Goal: Information Seeking & Learning: Learn about a topic

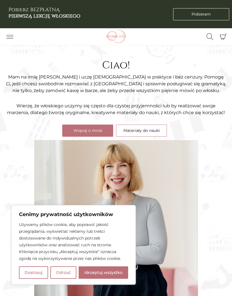
click at [98, 272] on button "Akceptuj wszystko" at bounding box center [103, 273] width 49 height 12
checkbox input "true"
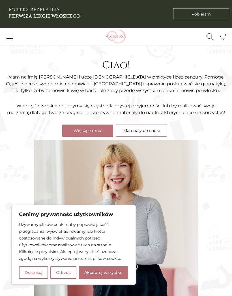
checkbox input "true"
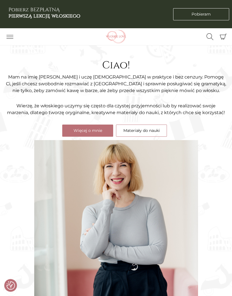
click at [126, 133] on link "Materiały do nauki" at bounding box center [141, 131] width 51 height 12
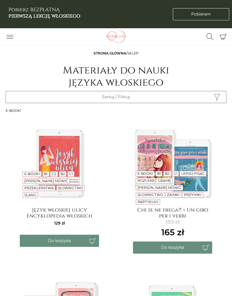
click at [131, 128] on div "E-booki B1 B2 C1 Lepiej pisać Rozumieć gramę Lepiej mówić Słownictwo Zaimki Prz…" at bounding box center [172, 193] width 113 height 156
checkbox input "true"
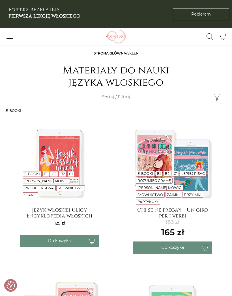
checkbox input "true"
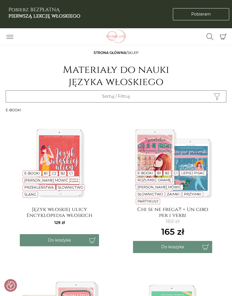
scroll to position [0, 0]
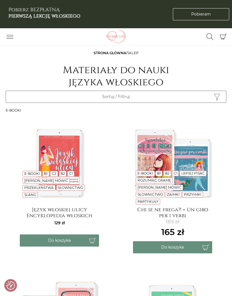
click at [10, 40] on button "Przełącz nawigację" at bounding box center [10, 37] width 14 height 10
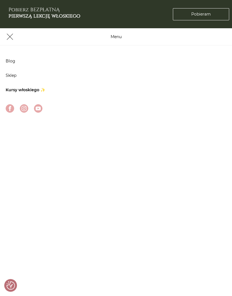
click at [13, 61] on link "Blog" at bounding box center [11, 61] width 10 height 5
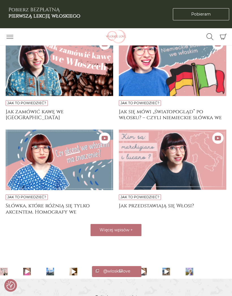
scroll to position [511, 0]
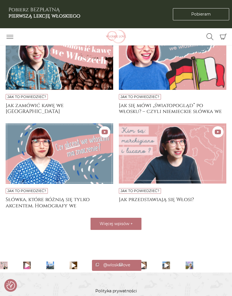
click at [76, 104] on h4 "Jak zamówić kawę we Włoszech" at bounding box center [59, 108] width 107 height 11
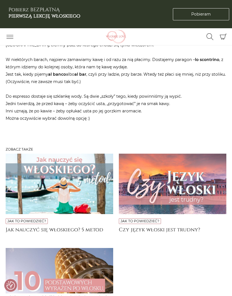
scroll to position [664, 0]
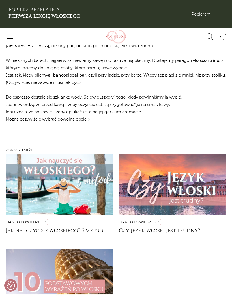
click at [86, 196] on img at bounding box center [59, 185] width 107 height 61
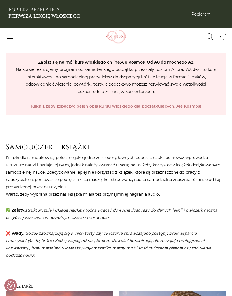
scroll to position [1093, 0]
click at [157, 105] on strong "Kliknij, żeby zobaczyć pełen opis kursu włoskiego dla początkujących: Ale Kosmo…" at bounding box center [116, 106] width 170 height 5
